Goal: Information Seeking & Learning: Learn about a topic

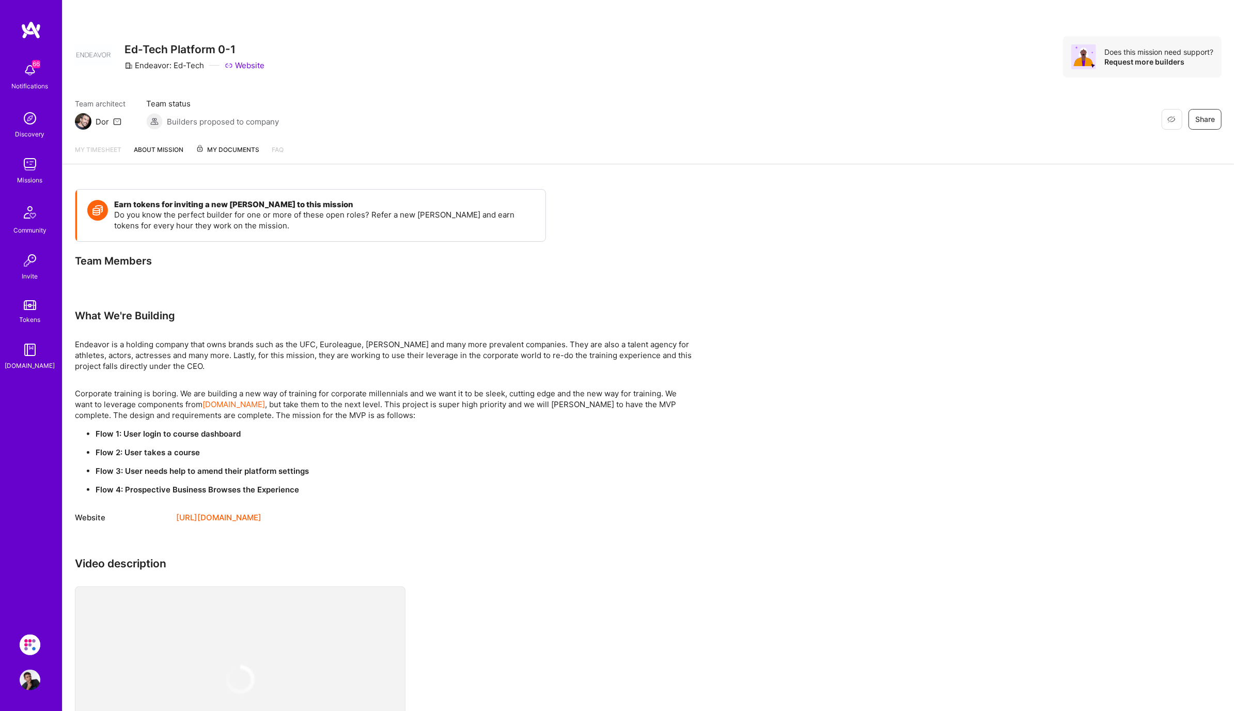
click at [31, 173] on img at bounding box center [30, 164] width 21 height 21
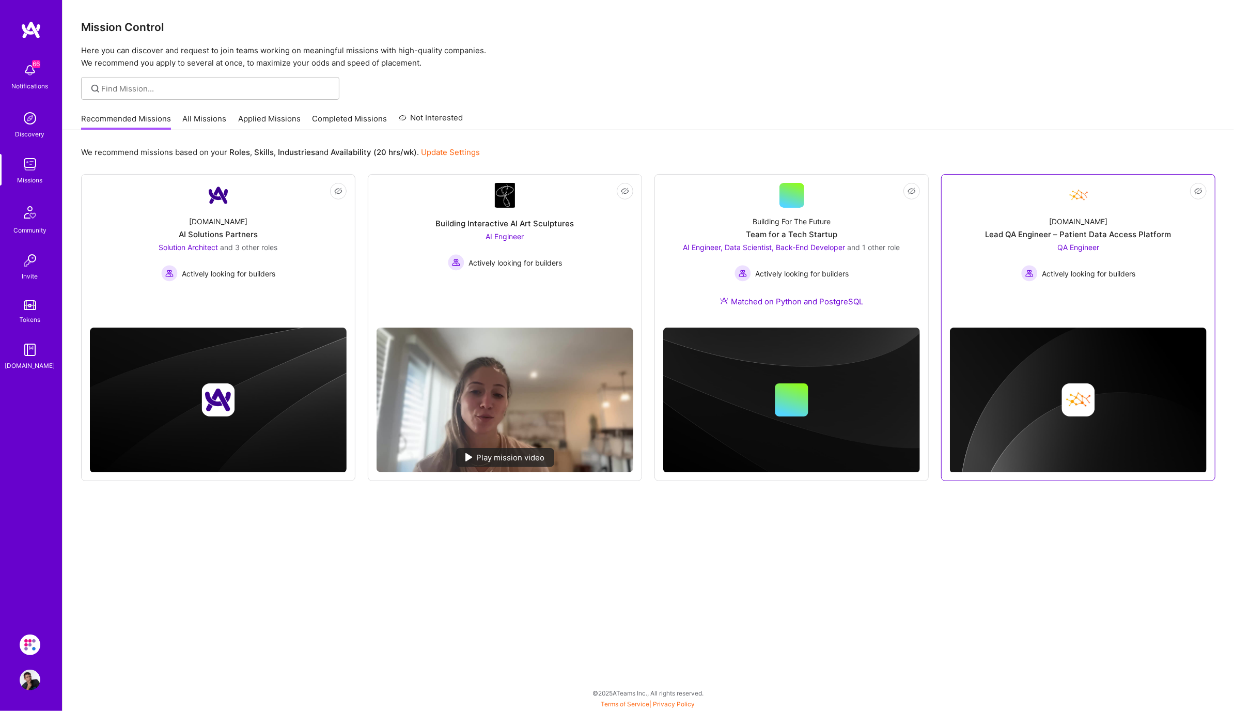
click at [1097, 252] on div "QA Engineer Actively looking for builders" at bounding box center [1078, 262] width 114 height 40
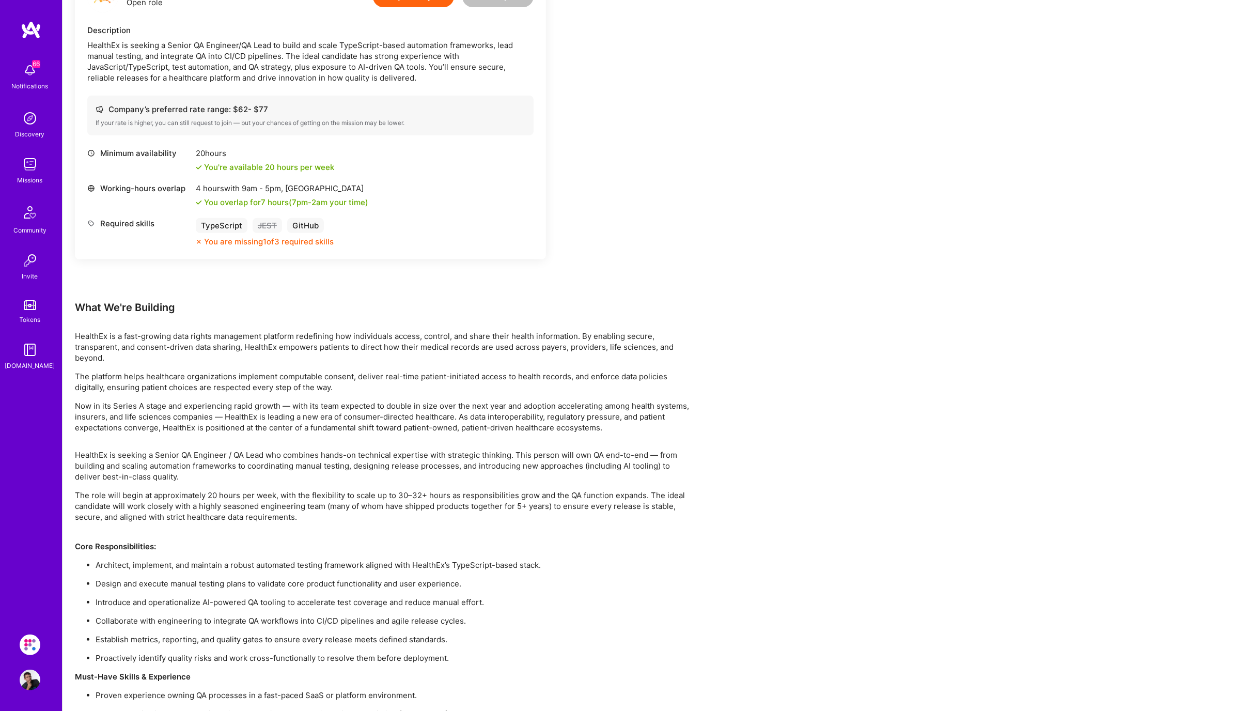
scroll to position [10, 0]
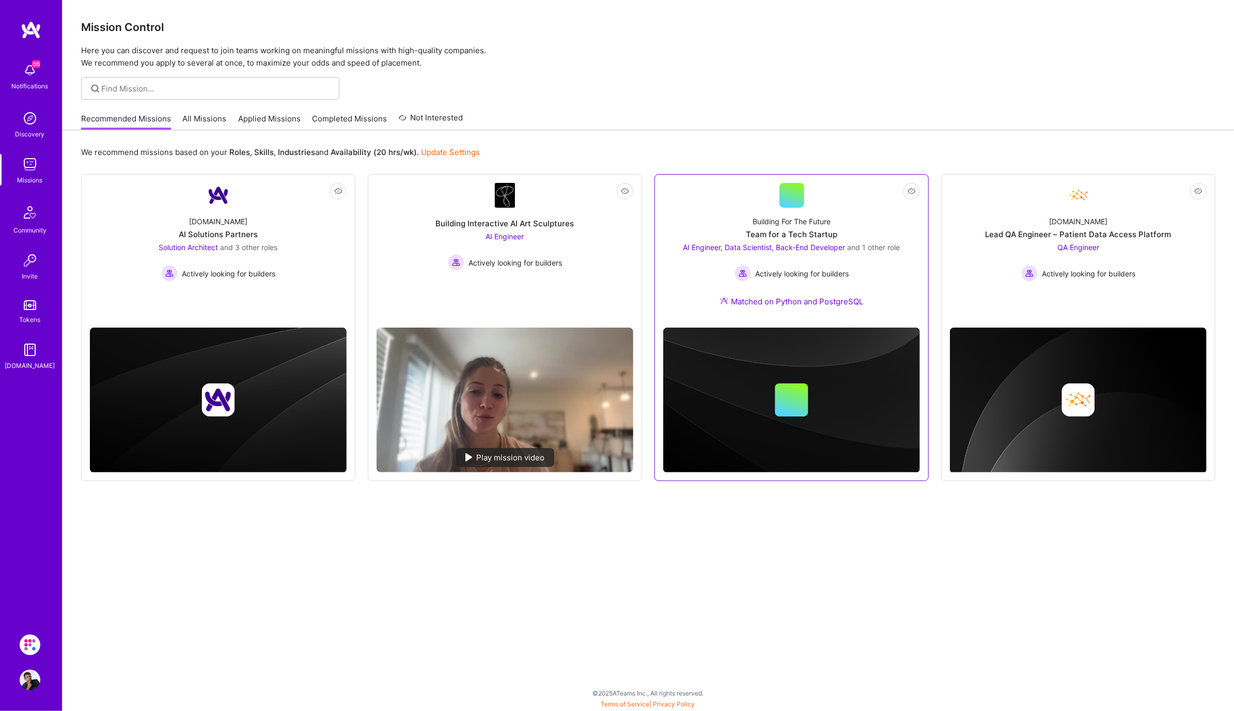
click at [885, 292] on div "Building For The Future Team for a Tech Startup AI Engineer, Data Scientist, Ba…" at bounding box center [791, 264] width 257 height 112
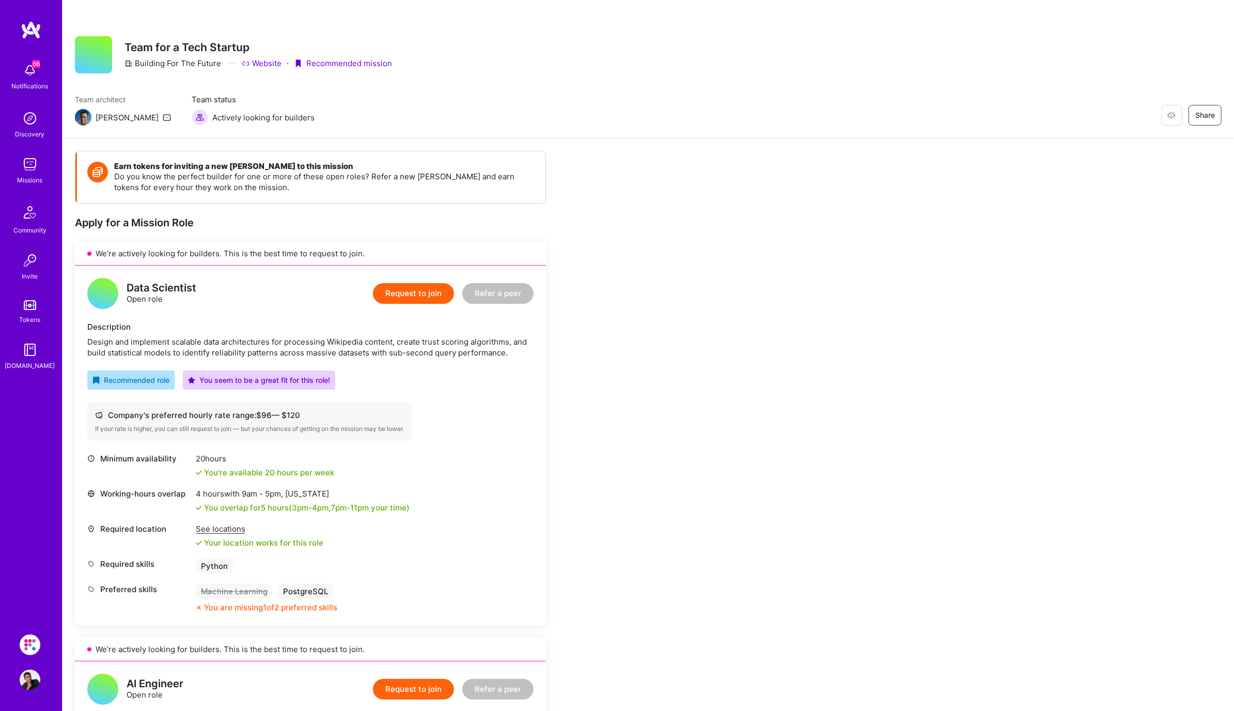
click at [35, 160] on img at bounding box center [30, 164] width 21 height 21
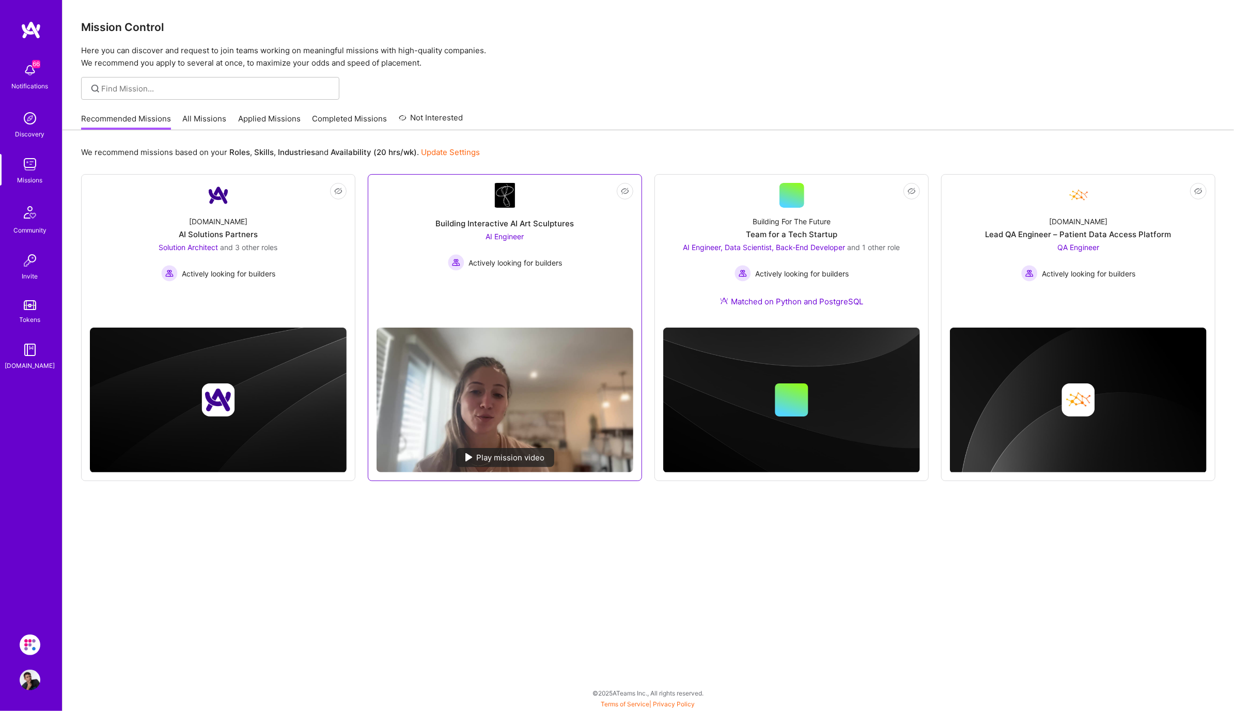
click at [556, 243] on div "AI Engineer Actively looking for builders" at bounding box center [505, 251] width 114 height 40
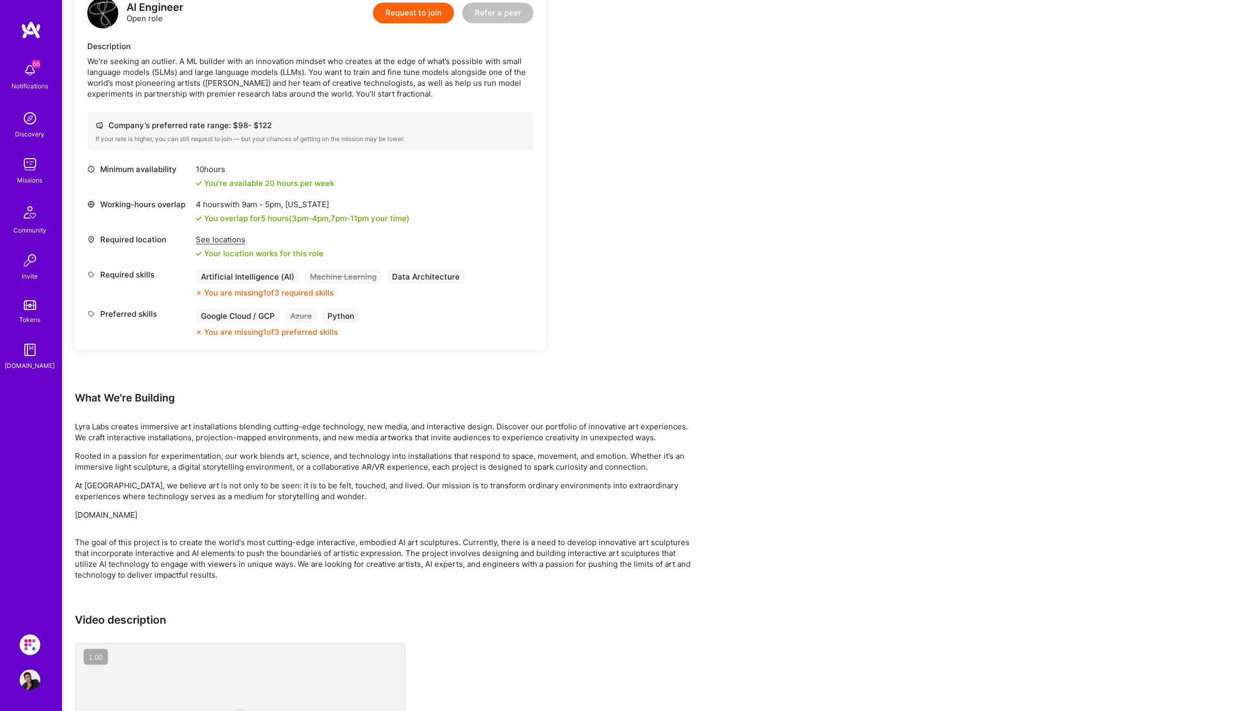
scroll to position [425, 0]
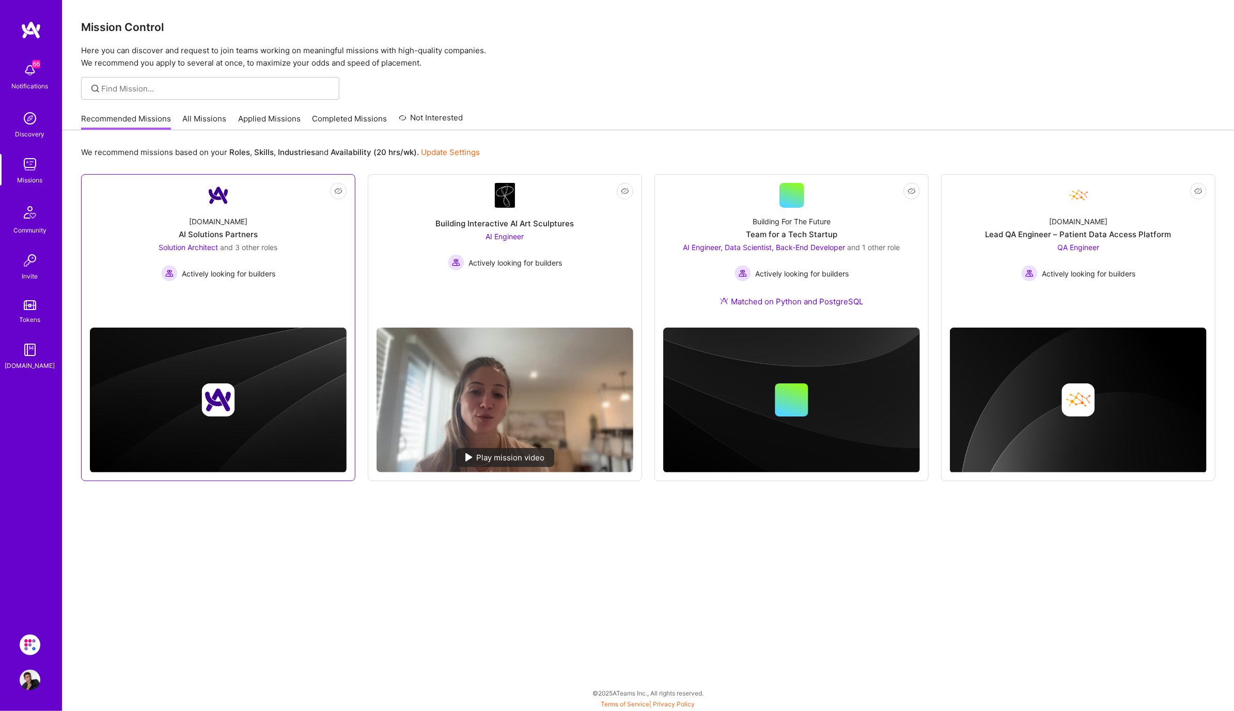
click at [241, 229] on div "AI Solutions Partners" at bounding box center [218, 234] width 79 height 11
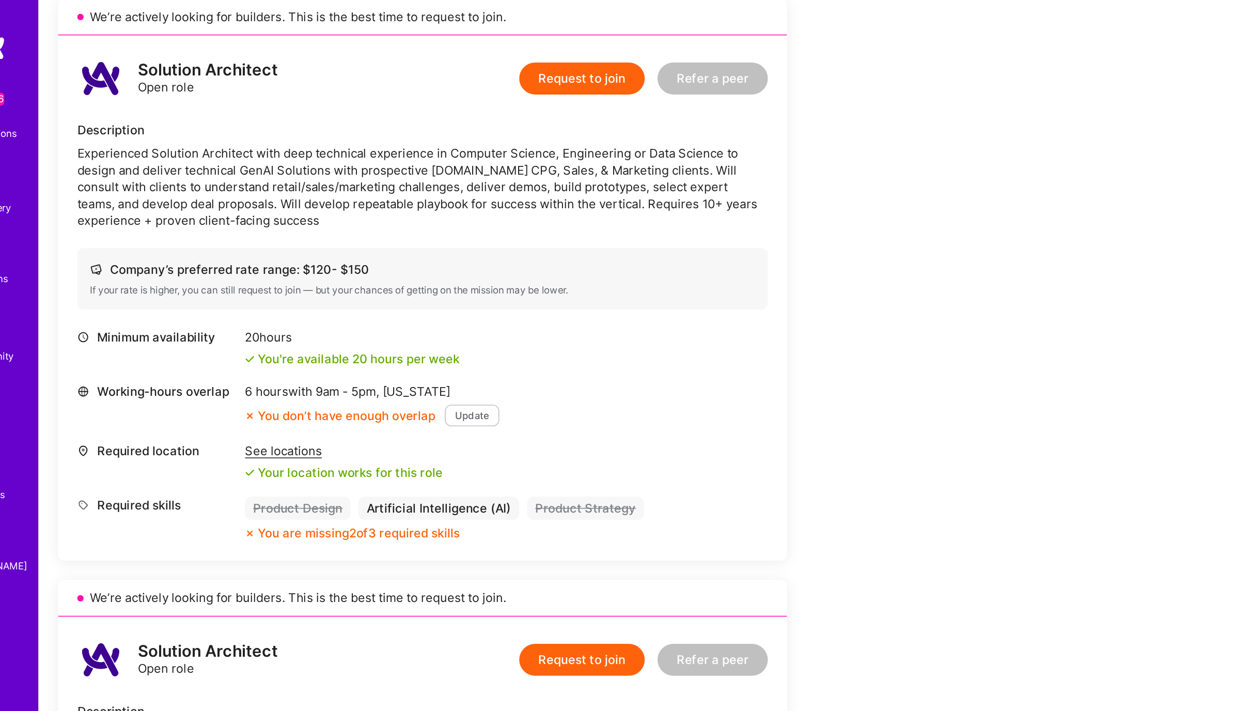
scroll to position [5, 0]
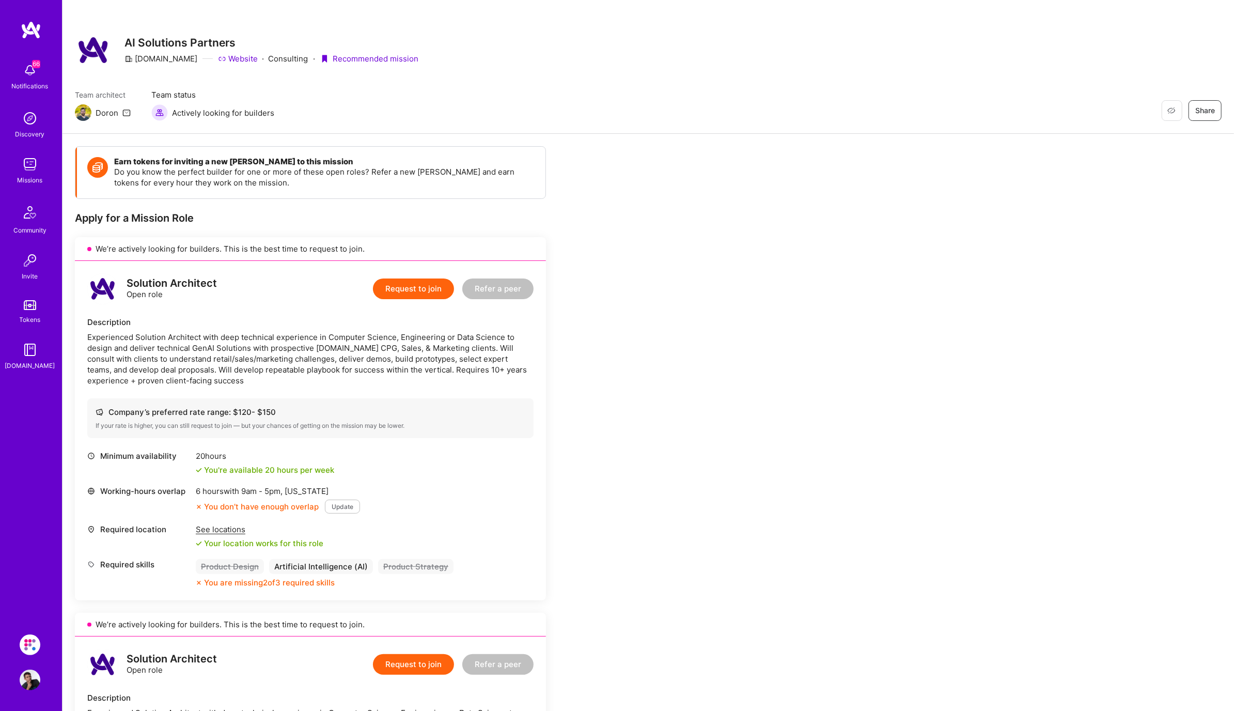
click at [35, 173] on img at bounding box center [30, 164] width 21 height 21
